Goal: Task Accomplishment & Management: Manage account settings

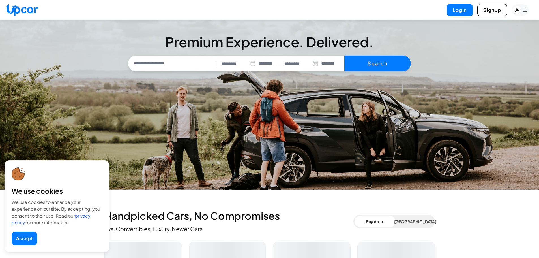
select select "********"
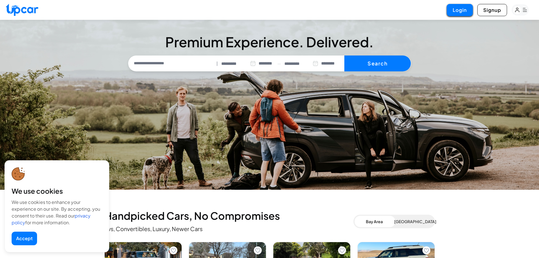
click at [462, 11] on button "Login" at bounding box center [460, 10] width 26 height 12
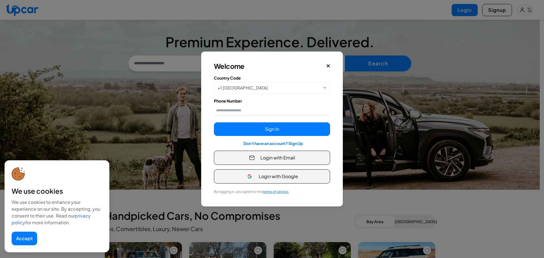
click at [274, 158] on span "Login with Email" at bounding box center [277, 157] width 35 height 7
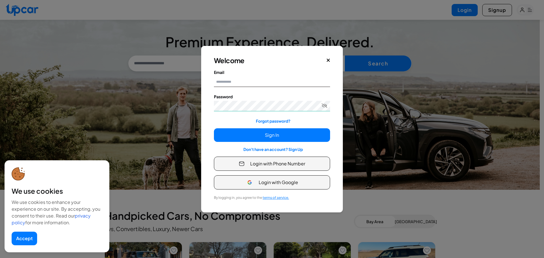
type input "**********"
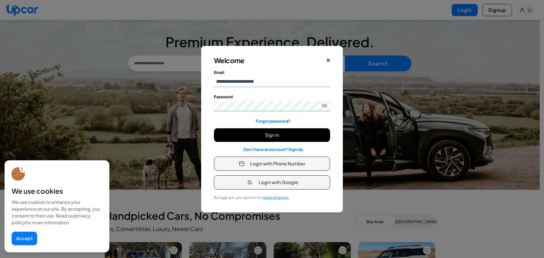
click at [261, 136] on button "Sign In" at bounding box center [272, 135] width 116 height 14
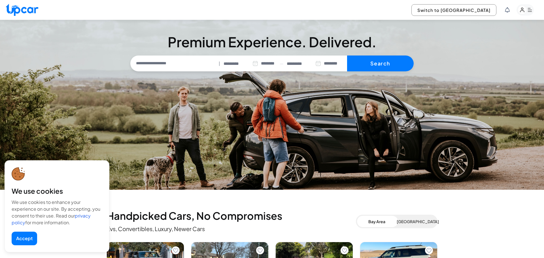
click at [20, 237] on button "Accept" at bounding box center [24, 239] width 25 height 14
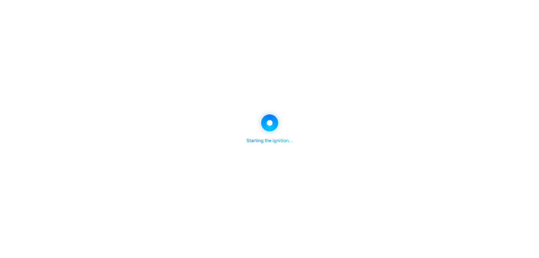
select select "********"
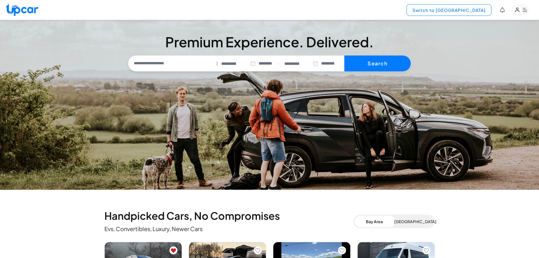
click at [480, 10] on button "Switch to [GEOGRAPHIC_DATA]" at bounding box center [449, 10] width 85 height 12
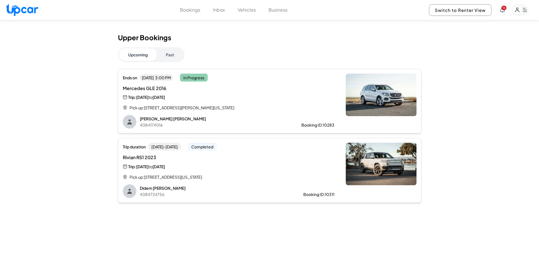
click at [171, 57] on button "Past" at bounding box center [170, 54] width 27 height 12
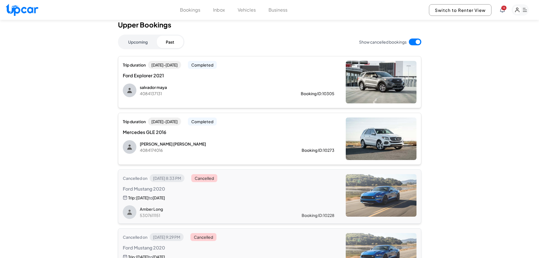
drag, startPoint x: 460, startPoint y: 155, endPoint x: 460, endPoint y: 163, distance: 7.1
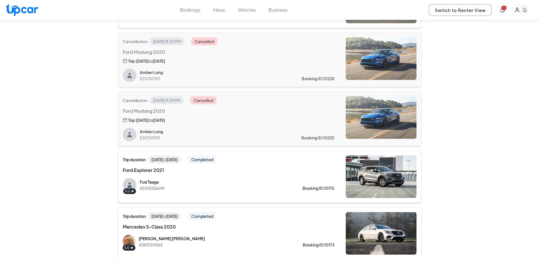
scroll to position [155, 0]
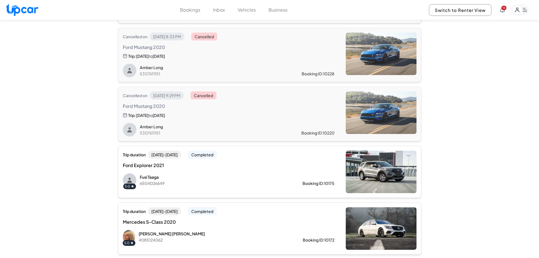
drag, startPoint x: 443, startPoint y: 122, endPoint x: 444, endPoint y: 138, distance: 15.6
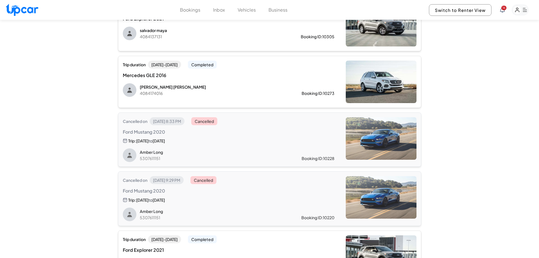
drag, startPoint x: 446, startPoint y: 138, endPoint x: 444, endPoint y: 116, distance: 22.7
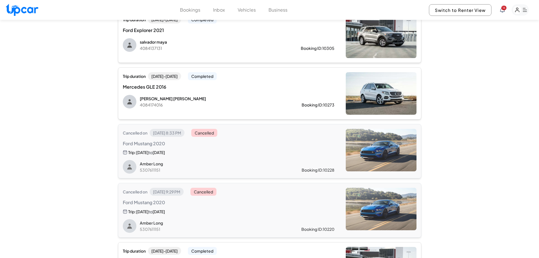
click at [247, 98] on p "[PERSON_NAME]" at bounding box center [212, 99] width 144 height 6
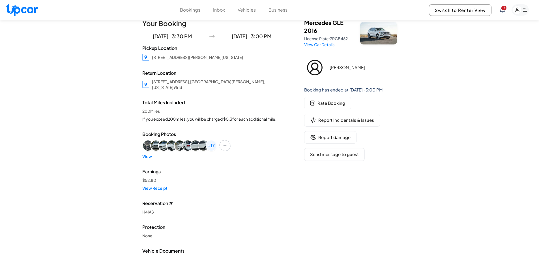
drag, startPoint x: 444, startPoint y: 139, endPoint x: 443, endPoint y: 145, distance: 6.1
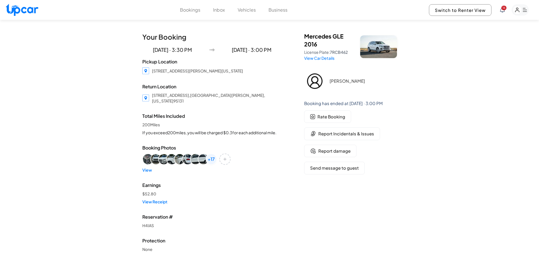
drag, startPoint x: 443, startPoint y: 145, endPoint x: 435, endPoint y: 129, distance: 18.5
click at [156, 199] on link "View Receipt" at bounding box center [211, 202] width 139 height 6
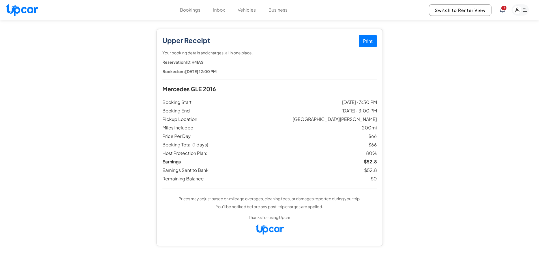
click at [360, 41] on button "Print" at bounding box center [368, 41] width 18 height 12
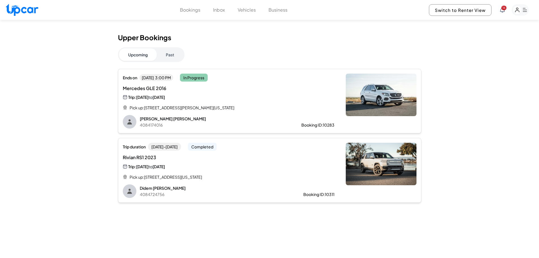
drag, startPoint x: 431, startPoint y: 164, endPoint x: 430, endPoint y: 128, distance: 35.4
click at [175, 58] on button "Past" at bounding box center [170, 54] width 27 height 12
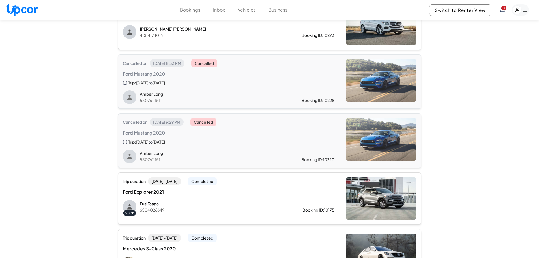
drag, startPoint x: 459, startPoint y: 138, endPoint x: 458, endPoint y: 160, distance: 21.5
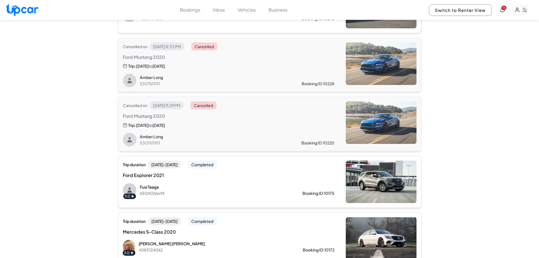
click at [279, 172] on div "Ford Explorer 2021" at bounding box center [229, 175] width 212 height 7
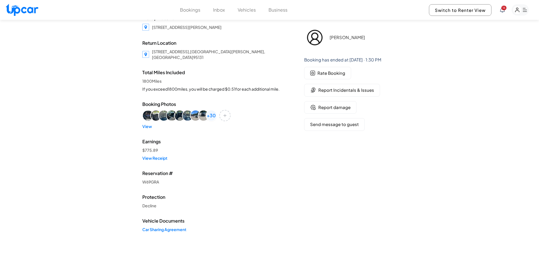
scroll to position [50, 0]
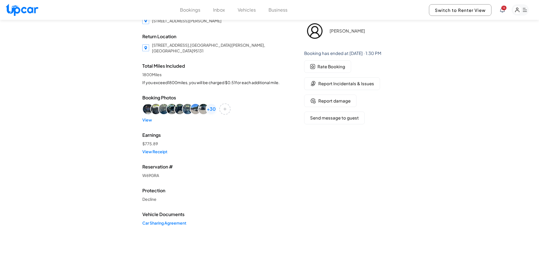
drag, startPoint x: 413, startPoint y: 132, endPoint x: 413, endPoint y: 143, distance: 11.0
click at [148, 153] on link "View Receipt" at bounding box center [211, 152] width 139 height 6
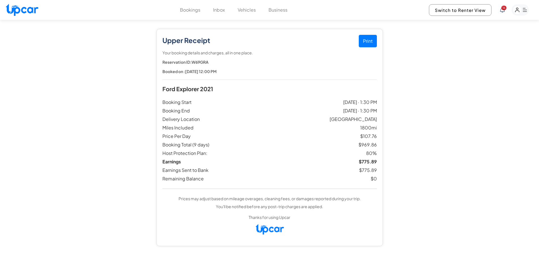
drag, startPoint x: 429, startPoint y: 122, endPoint x: 435, endPoint y: 92, distance: 30.9
click at [375, 41] on button "Print" at bounding box center [368, 41] width 18 height 12
drag, startPoint x: 406, startPoint y: 136, endPoint x: 381, endPoint y: 72, distance: 68.6
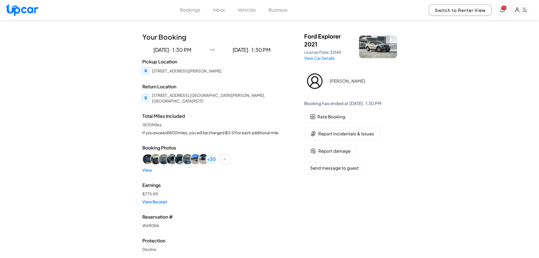
scroll to position [1, 0]
drag, startPoint x: 268, startPoint y: 184, endPoint x: 267, endPoint y: 192, distance: 7.8
click at [153, 201] on link "View Receipt" at bounding box center [211, 201] width 139 height 6
drag, startPoint x: 421, startPoint y: 136, endPoint x: 420, endPoint y: 114, distance: 21.9
click at [155, 203] on link "View Receipt" at bounding box center [211, 202] width 139 height 6
